Goal: Find specific page/section: Find specific page/section

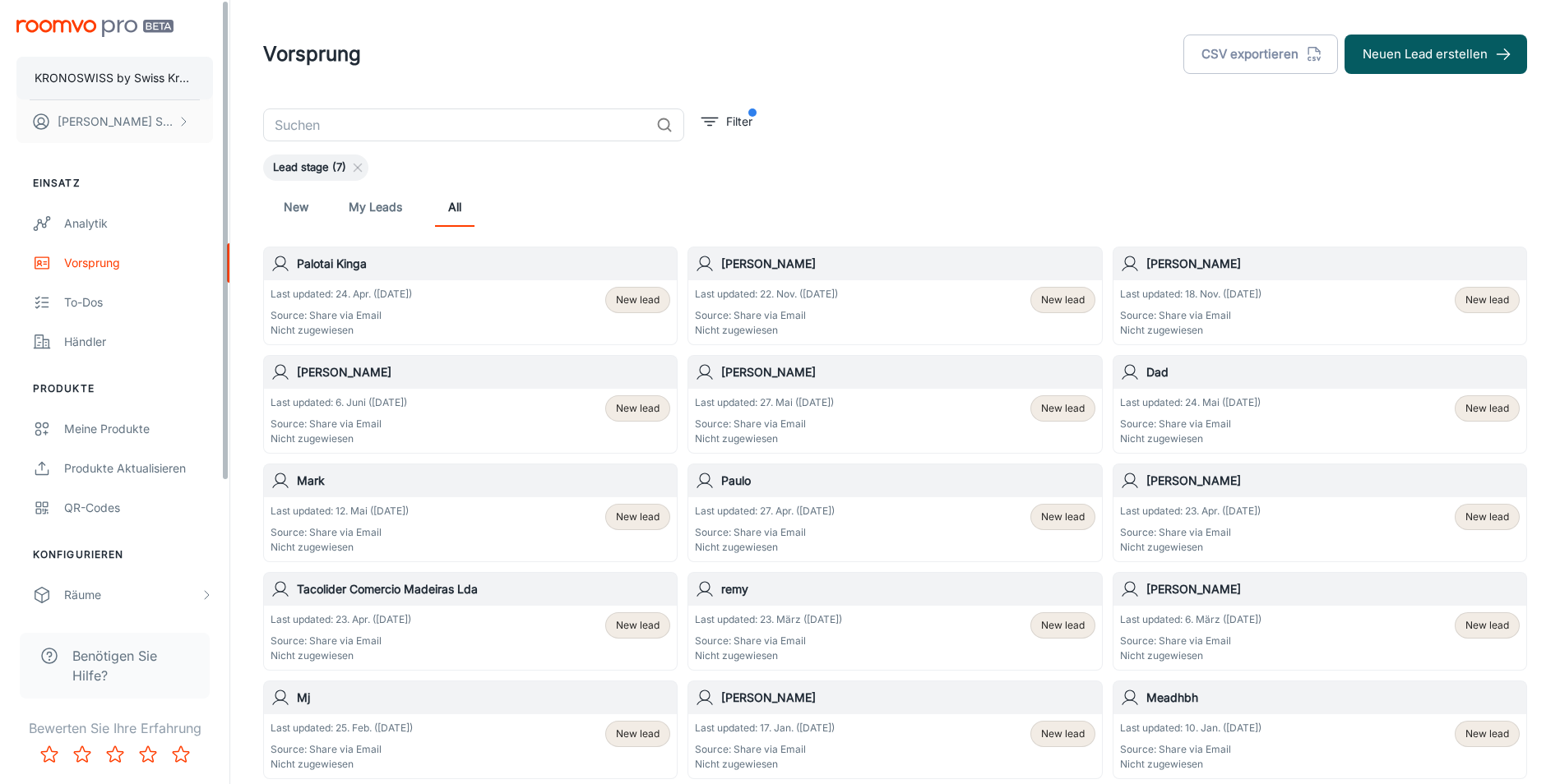
click at [115, 75] on p "KRONOSWISS by Swiss Krono" at bounding box center [115, 78] width 161 height 18
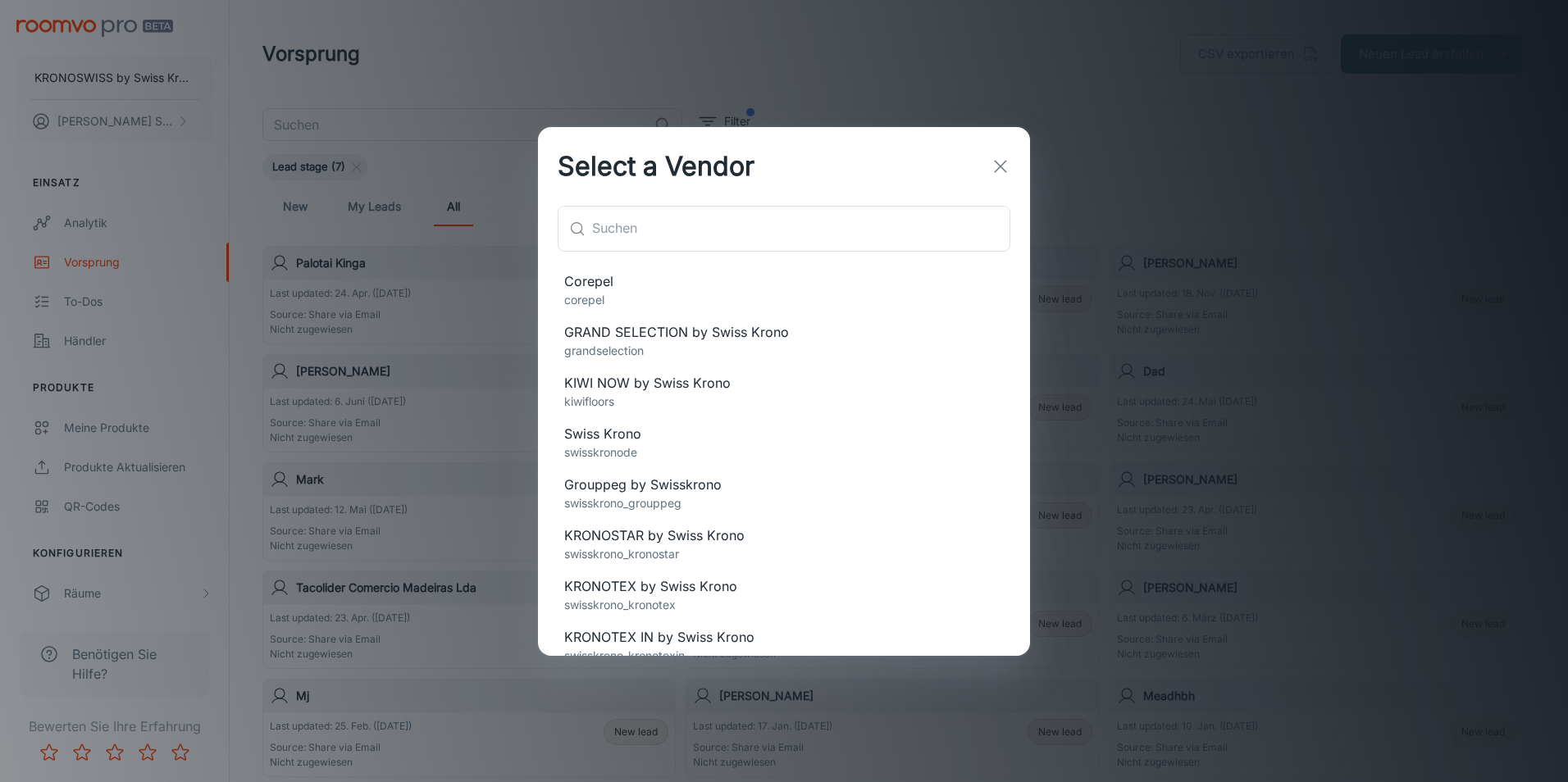
click at [1003, 171] on icon "button" at bounding box center [1000, 166] width 20 height 20
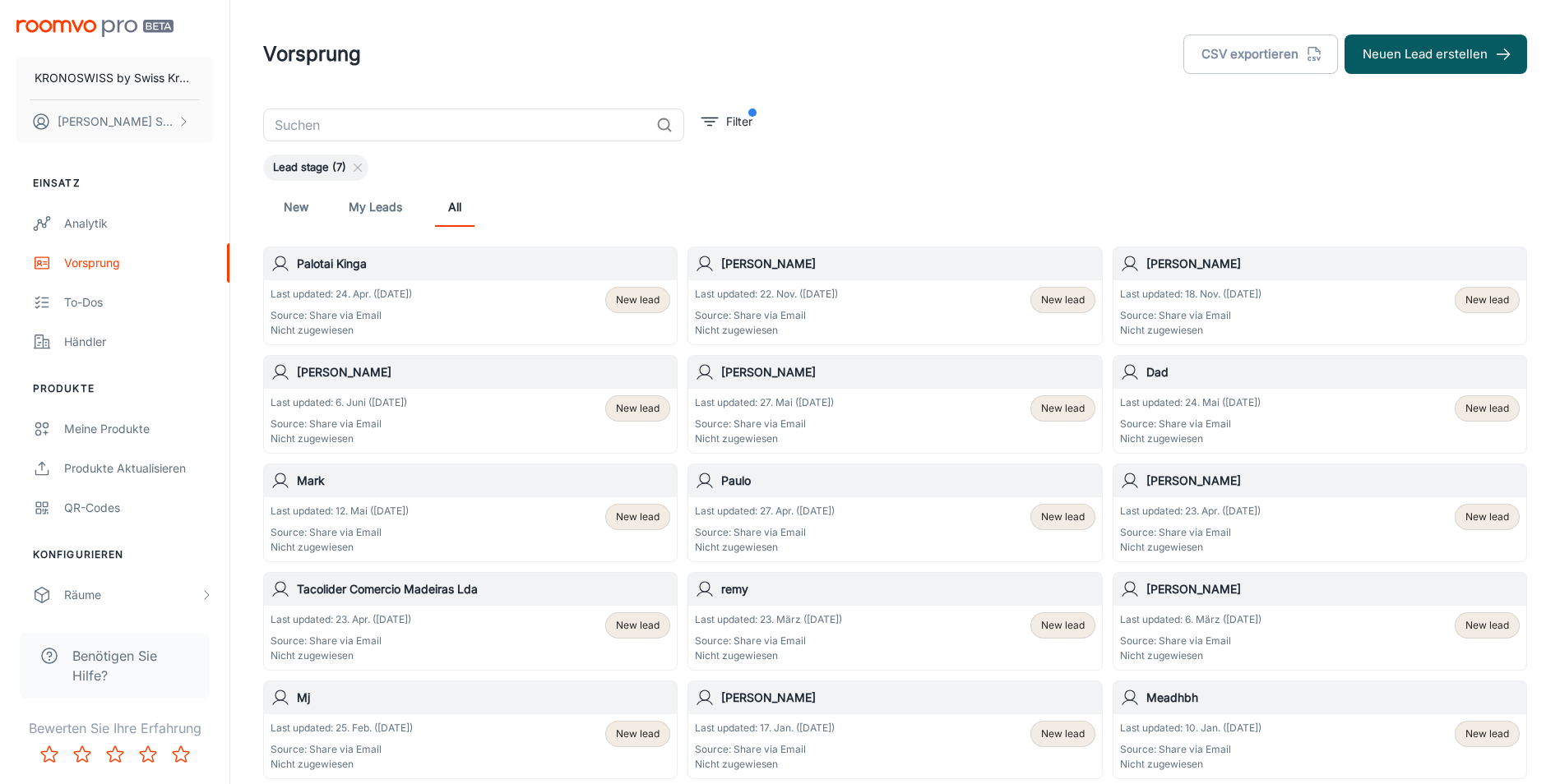
click at [77, 31] on img "scrollable content" at bounding box center [95, 29] width 157 height 17
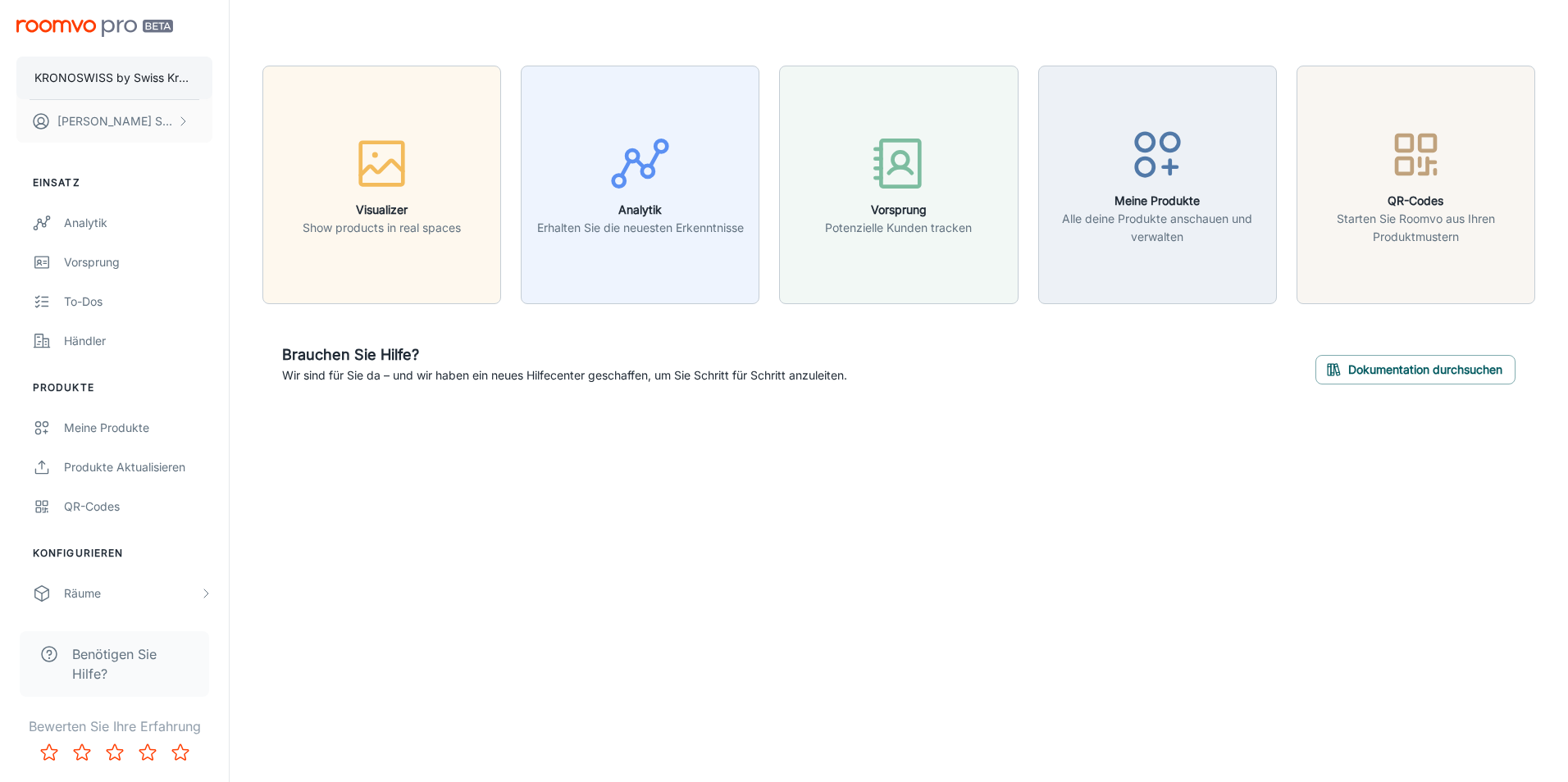
click at [91, 63] on button "KRONOSWISS by Swiss Krono" at bounding box center [114, 77] width 196 height 43
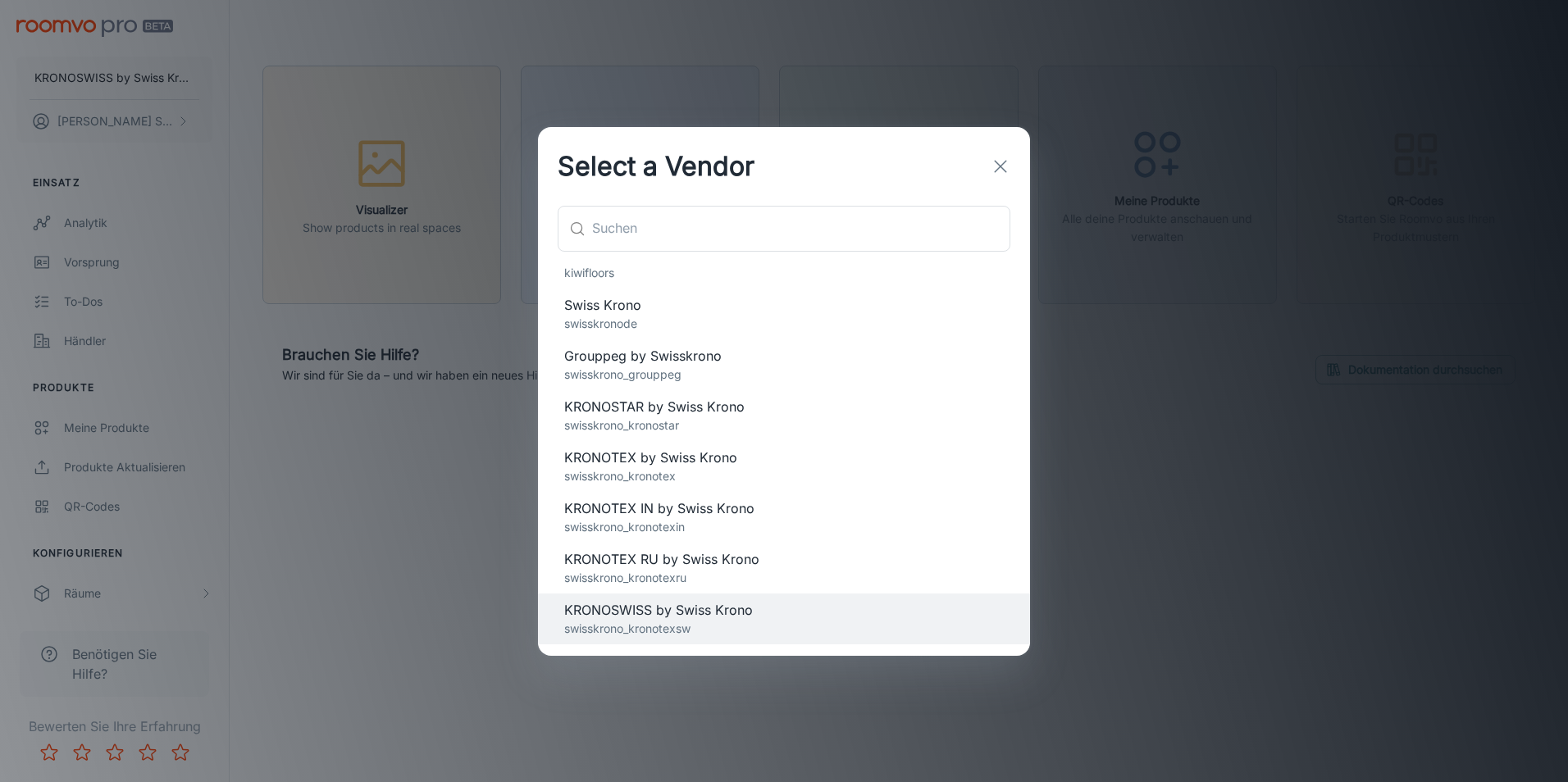
scroll to position [168, 0]
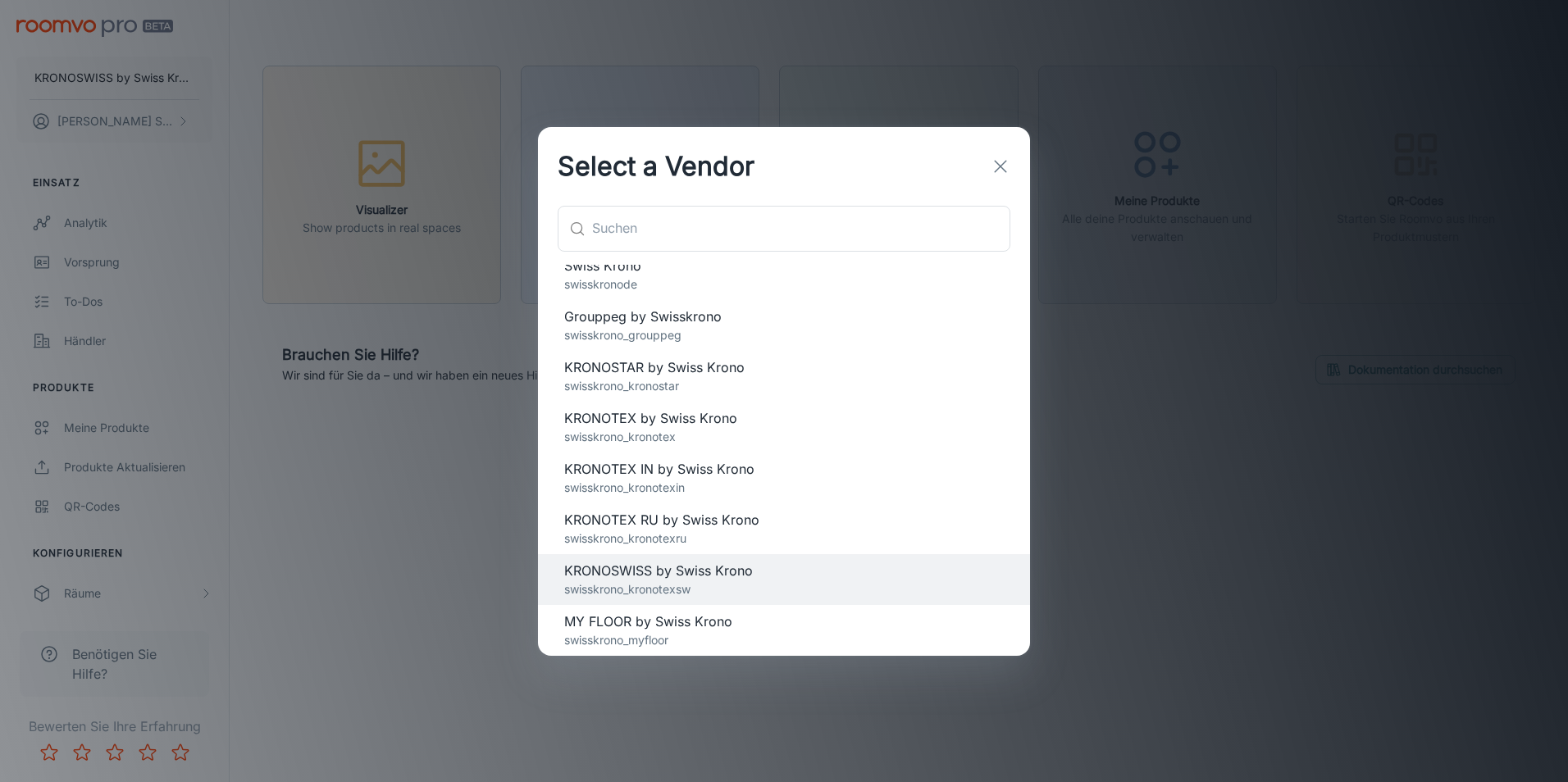
click at [823, 523] on span "KRONOTEX RU by Swiss Krono" at bounding box center [783, 519] width 439 height 20
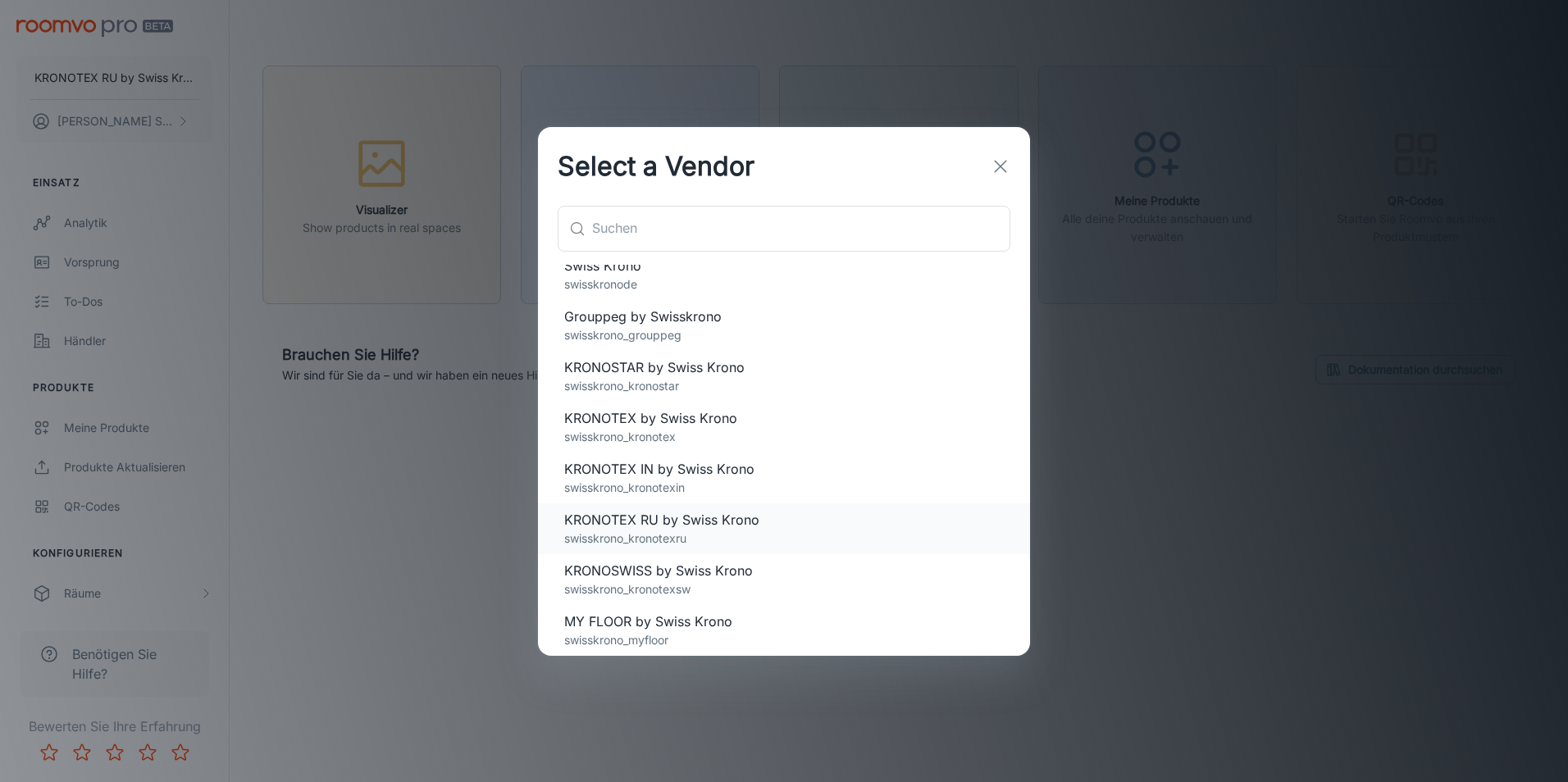
click at [659, 515] on span "KRONOTEX RU by Swiss Krono" at bounding box center [783, 519] width 439 height 20
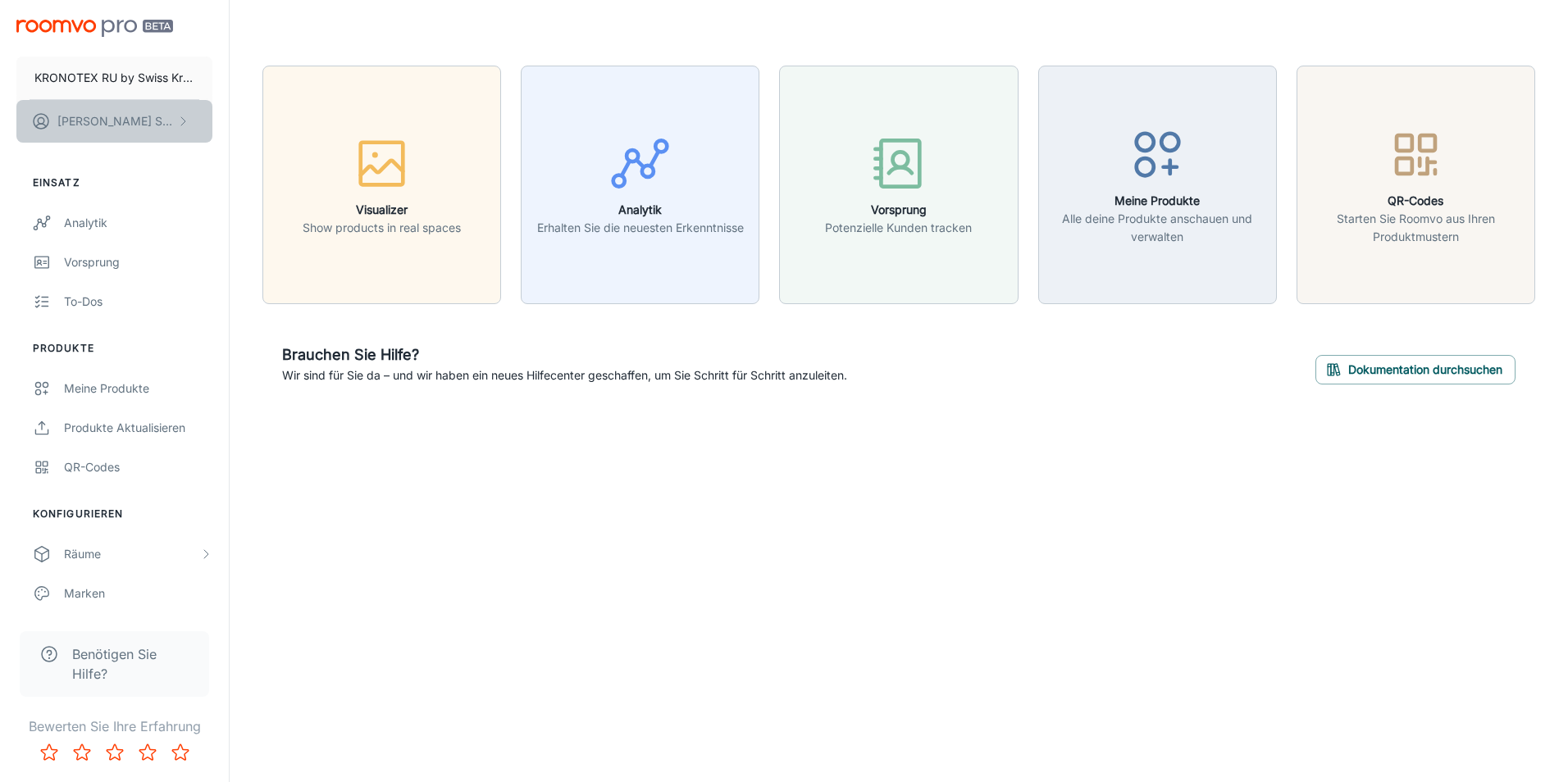
click at [121, 122] on p "[PERSON_NAME]" at bounding box center [115, 121] width 116 height 18
click at [814, 481] on div at bounding box center [784, 391] width 1568 height 782
click at [1154, 557] on div "KRONOTEX RU by [DEMOGRAPHIC_DATA] Krono [PERSON_NAME] Einsatz Analytik Vorsprun…" at bounding box center [784, 391] width 1568 height 782
click at [522, 607] on div "KRONOTEX RU by [DEMOGRAPHIC_DATA] Krono [PERSON_NAME] Einsatz Analytik Vorsprun…" at bounding box center [784, 391] width 1568 height 782
drag, startPoint x: 848, startPoint y: 527, endPoint x: 826, endPoint y: 482, distance: 50.1
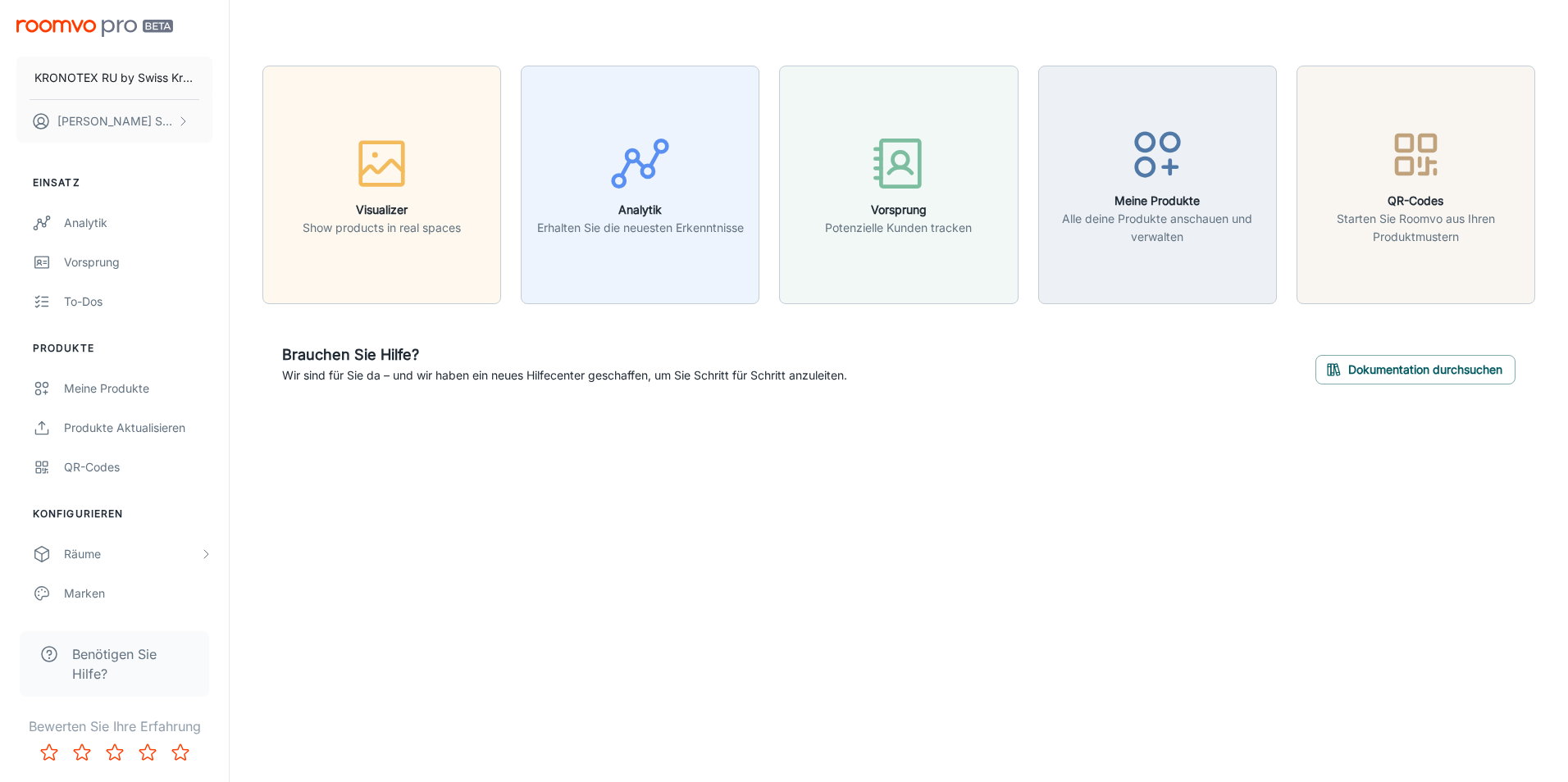
click at [849, 527] on div "KRONOTEX RU by [DEMOGRAPHIC_DATA] Krono [PERSON_NAME] Einsatz Analytik Vorsprun…" at bounding box center [784, 391] width 1568 height 782
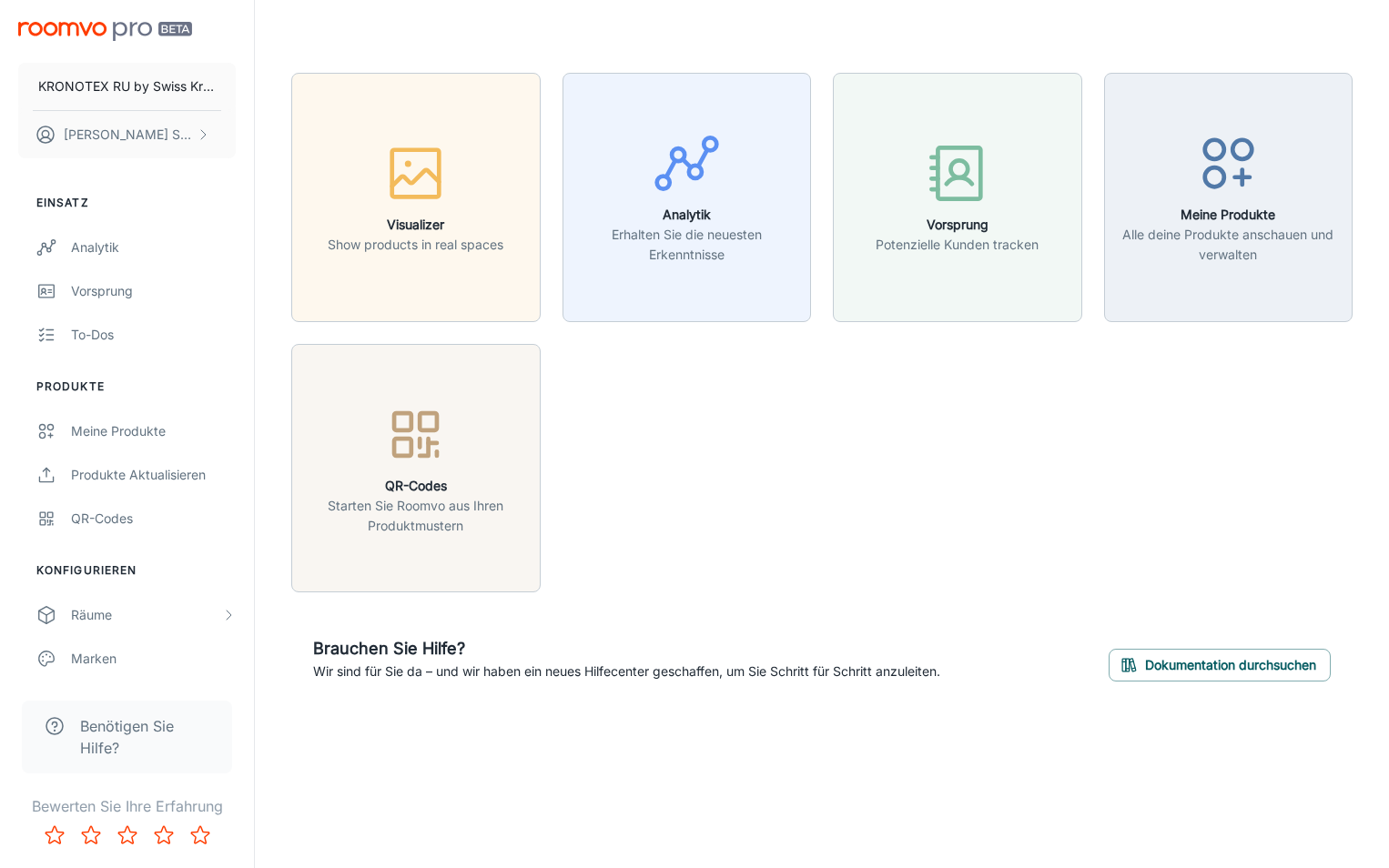
click at [899, 444] on div "Visualizer Show products in real spaces Analytik Erhalten Sie die neuesten Erke…" at bounding box center [810, 322] width 1083 height 542
click at [965, 446] on div "Visualizer Show products in real spaces Analytik Erhalten Sie die neuesten Erke…" at bounding box center [810, 322] width 1083 height 542
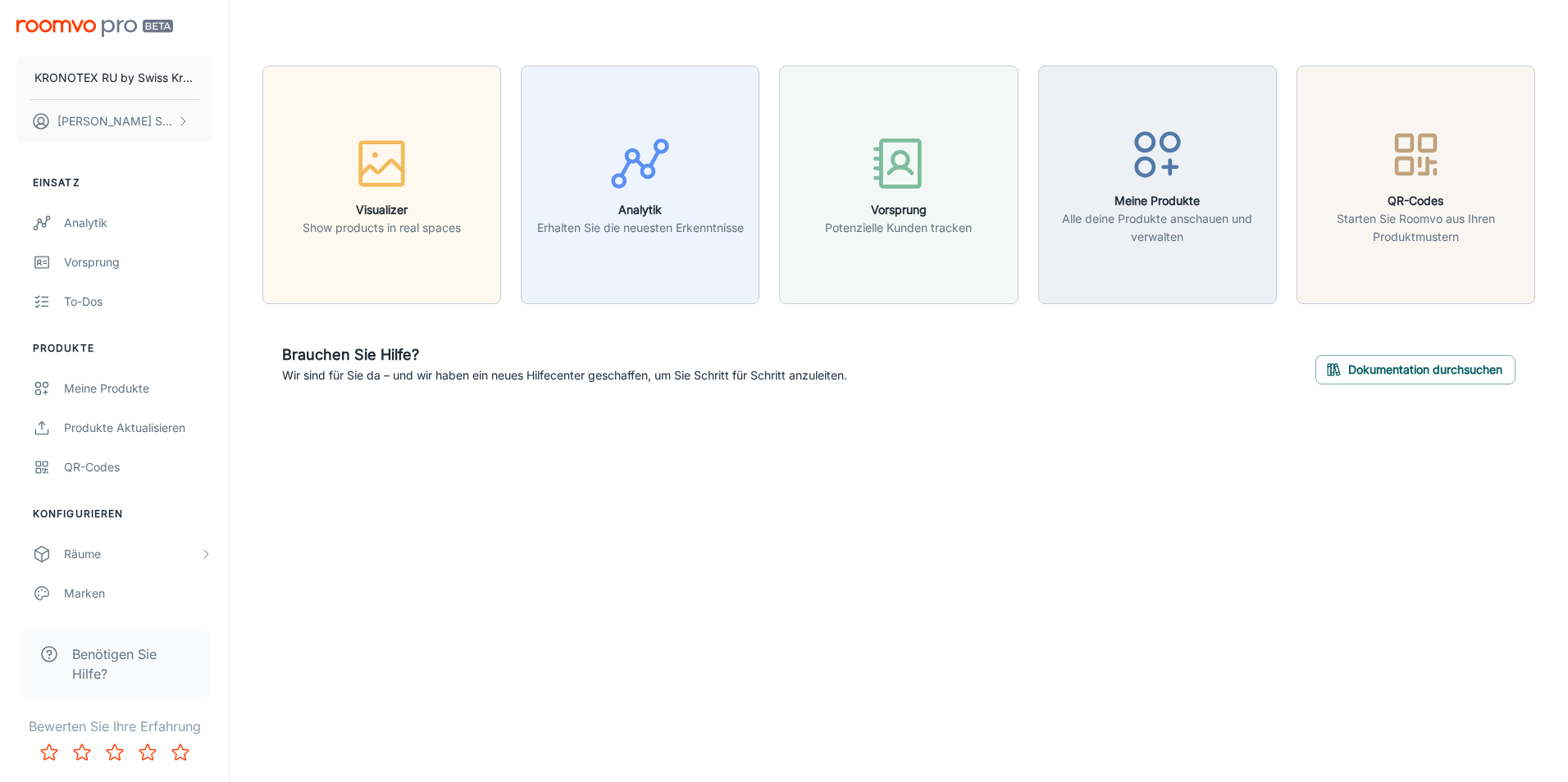
click at [1170, 493] on div "KRONOTEX RU by [DEMOGRAPHIC_DATA] Krono [PERSON_NAME] Einsatz Analytik Vorsprun…" at bounding box center [784, 391] width 1568 height 782
click at [731, 682] on div "KRONOTEX RU by [DEMOGRAPHIC_DATA] Krono [PERSON_NAME] Einsatz Analytik Vorsprun…" at bounding box center [784, 391] width 1568 height 782
click at [1286, 514] on div "KRONOTEX RU by [DEMOGRAPHIC_DATA] Krono [PERSON_NAME] Einsatz Analytik Vorsprun…" at bounding box center [784, 391] width 1568 height 782
click at [1293, 487] on div "KRONOTEX RU by [DEMOGRAPHIC_DATA] Krono [PERSON_NAME] Einsatz Analytik Vorsprun…" at bounding box center [784, 391] width 1568 height 782
click at [1296, 485] on div "KRONOTEX RU by [DEMOGRAPHIC_DATA] Krono [PERSON_NAME] Einsatz Analytik Vorsprun…" at bounding box center [784, 391] width 1568 height 782
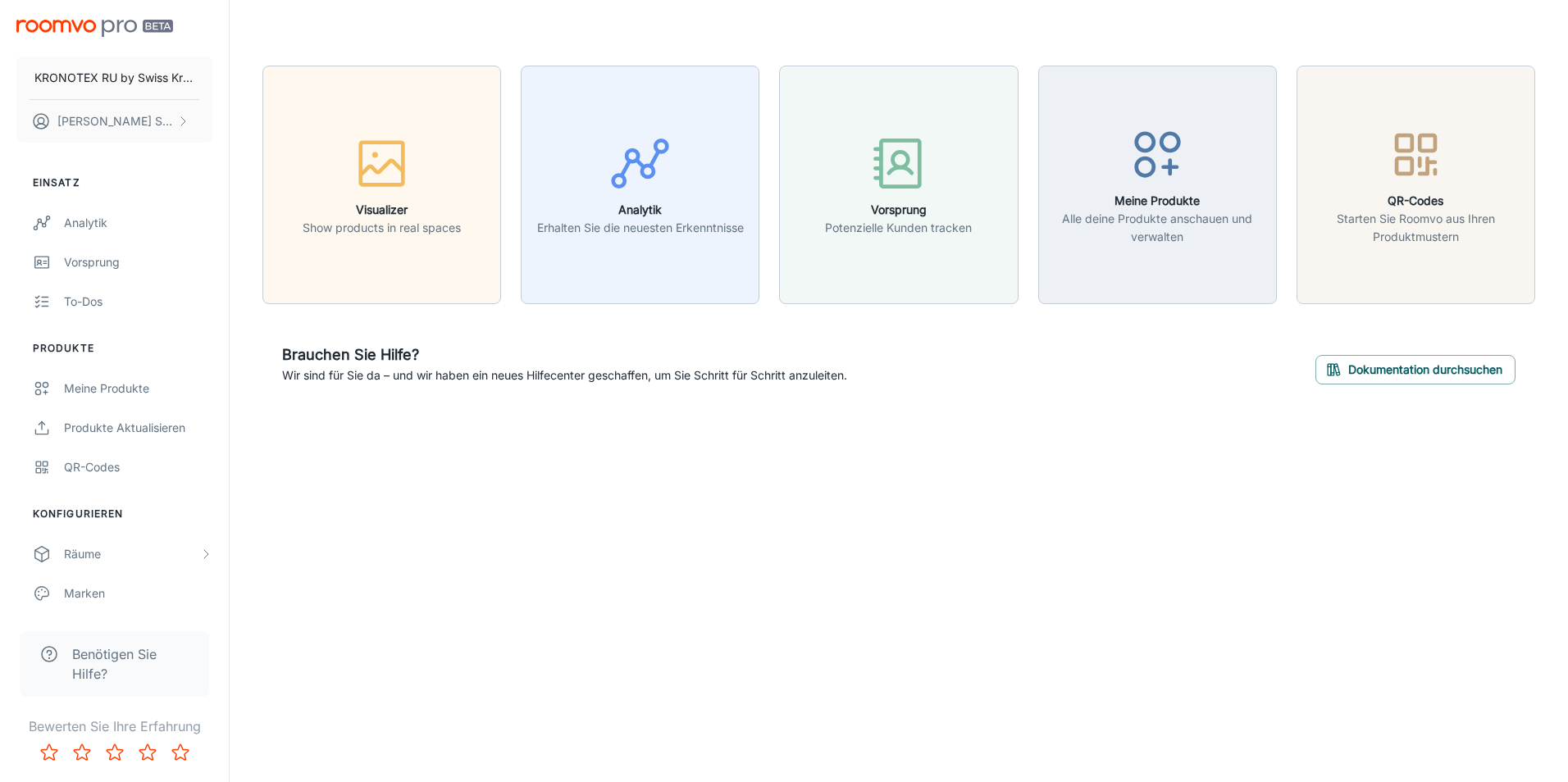
click at [1023, 511] on div "KRONOTEX RU by [DEMOGRAPHIC_DATA] Krono [PERSON_NAME] Einsatz Analytik Vorsprun…" at bounding box center [784, 391] width 1568 height 782
click at [1020, 506] on div "KRONOTEX RU by [DEMOGRAPHIC_DATA] Krono [PERSON_NAME] Einsatz Analytik Vorsprun…" at bounding box center [784, 391] width 1568 height 782
click at [861, 562] on div "KRONOTEX RU by [DEMOGRAPHIC_DATA] Krono [PERSON_NAME] Einsatz Analytik Vorsprun…" at bounding box center [784, 391] width 1568 height 782
click at [865, 558] on div "KRONOTEX RU by [DEMOGRAPHIC_DATA] Krono [PERSON_NAME] Einsatz Analytik Vorsprun…" at bounding box center [784, 391] width 1568 height 782
click at [804, 624] on div "KRONOTEX RU by [DEMOGRAPHIC_DATA] Krono [PERSON_NAME] Einsatz Analytik Vorsprun…" at bounding box center [784, 391] width 1568 height 782
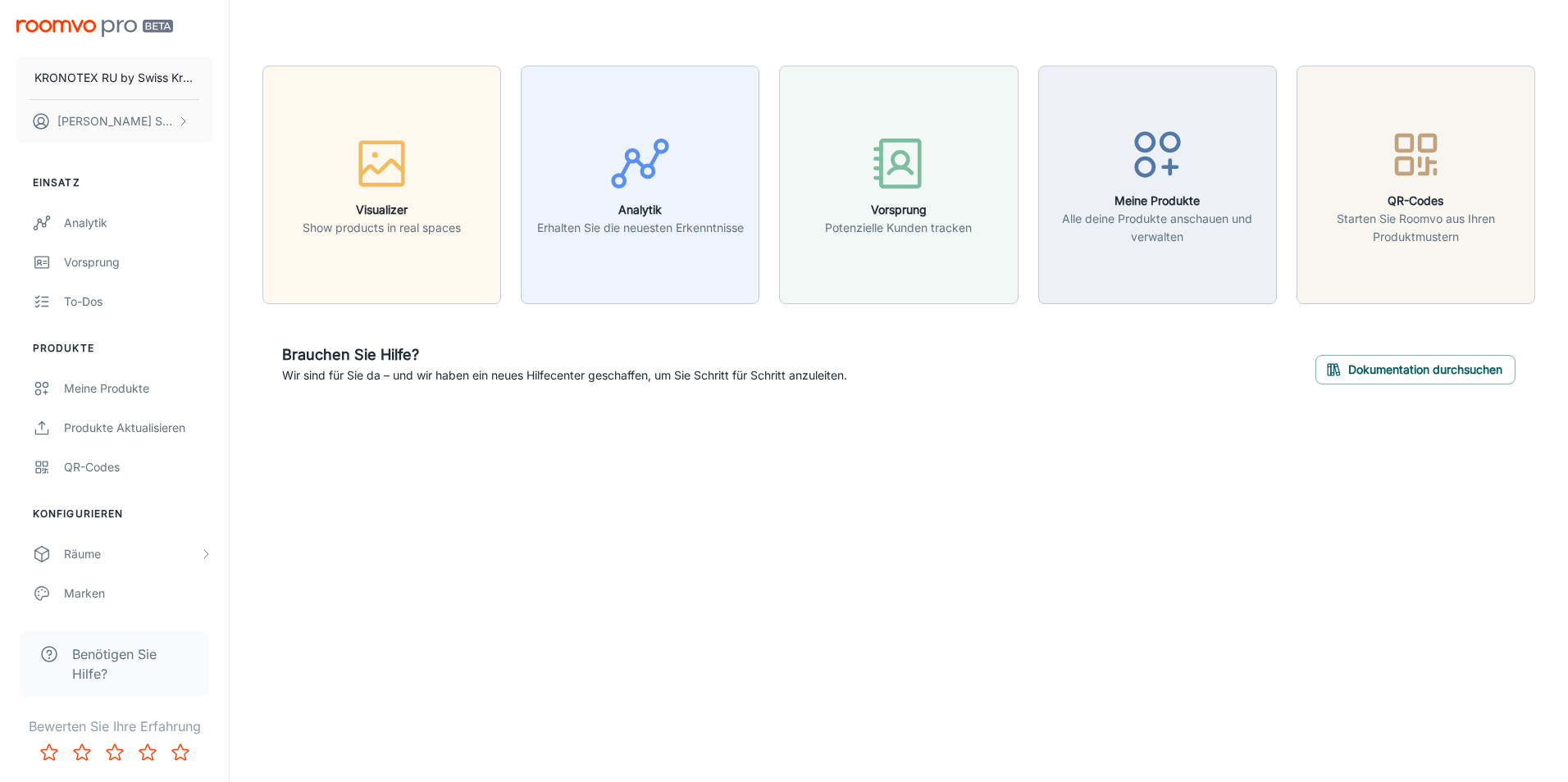
drag, startPoint x: 804, startPoint y: 624, endPoint x: 582, endPoint y: 505, distance: 251.9
click at [582, 505] on div "KRONOTEX RU by [DEMOGRAPHIC_DATA] Krono [PERSON_NAME] Einsatz Analytik Vorsprun…" at bounding box center [784, 391] width 1568 height 782
click at [640, 510] on div "KRONOTEX RU by [DEMOGRAPHIC_DATA] Krono [PERSON_NAME] Einsatz Analytik Vorsprun…" at bounding box center [784, 391] width 1568 height 782
click at [640, 503] on div "KRONOTEX RU by [DEMOGRAPHIC_DATA] Krono [PERSON_NAME] Einsatz Analytik Vorsprun…" at bounding box center [784, 391] width 1568 height 782
click at [586, 543] on div "KRONOTEX RU by [DEMOGRAPHIC_DATA] Krono [PERSON_NAME] Einsatz Analytik Vorsprun…" at bounding box center [784, 391] width 1568 height 782
